Goal: Transaction & Acquisition: Purchase product/service

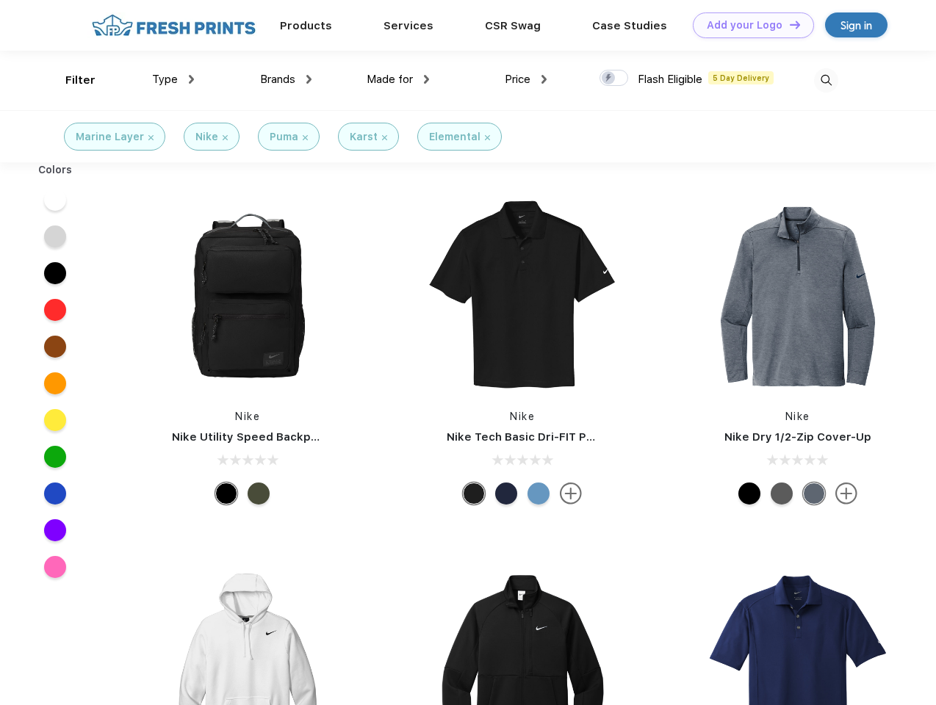
click at [748, 25] on link "Add your Logo Design Tool" at bounding box center [753, 25] width 121 height 26
click at [0, 0] on div "Design Tool" at bounding box center [0, 0] width 0 height 0
click at [788, 24] on link "Add your Logo Design Tool" at bounding box center [753, 25] width 121 height 26
click at [71, 80] on div "Filter" at bounding box center [80, 80] width 30 height 17
click at [173, 79] on span "Type" at bounding box center [165, 79] width 26 height 13
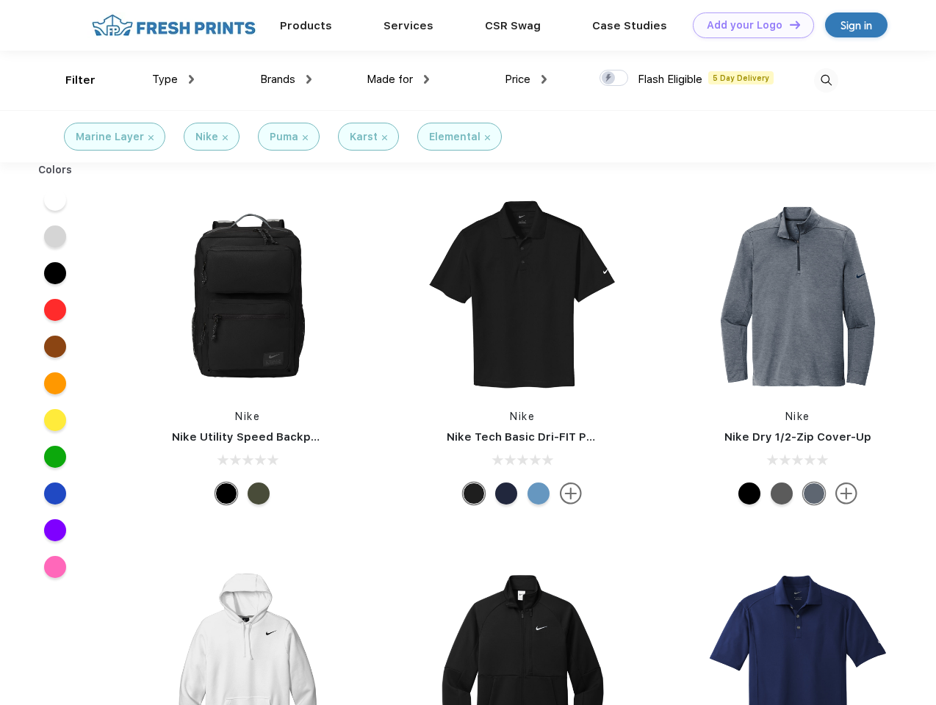
click at [286, 79] on span "Brands" at bounding box center [277, 79] width 35 height 13
click at [398, 79] on span "Made for" at bounding box center [390, 79] width 46 height 13
click at [526, 79] on span "Price" at bounding box center [518, 79] width 26 height 13
click at [614, 79] on div at bounding box center [613, 78] width 29 height 16
click at [609, 79] on input "checkbox" at bounding box center [604, 74] width 10 height 10
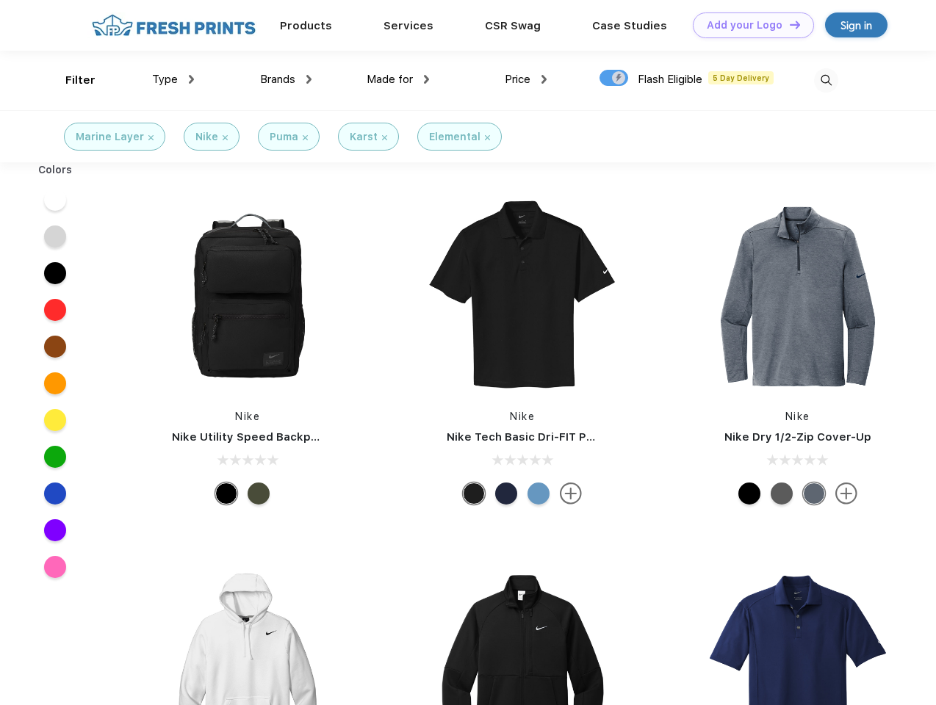
click at [826, 80] on img at bounding box center [826, 80] width 24 height 24
